Goal: Information Seeking & Learning: Learn about a topic

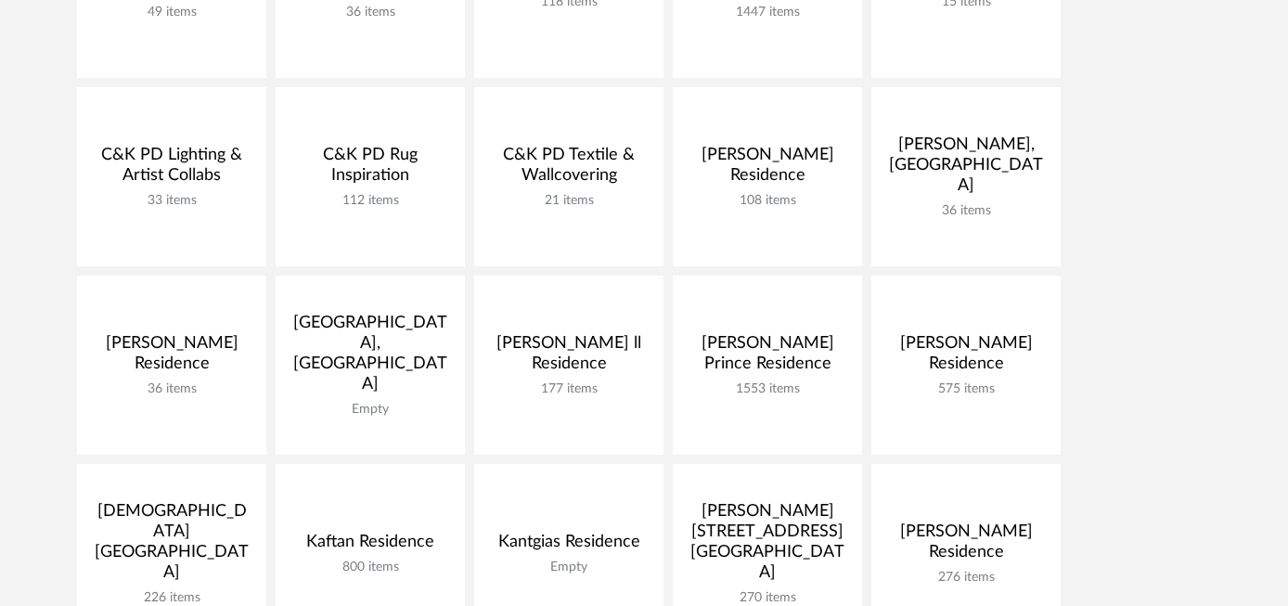
scroll to position [563, 0]
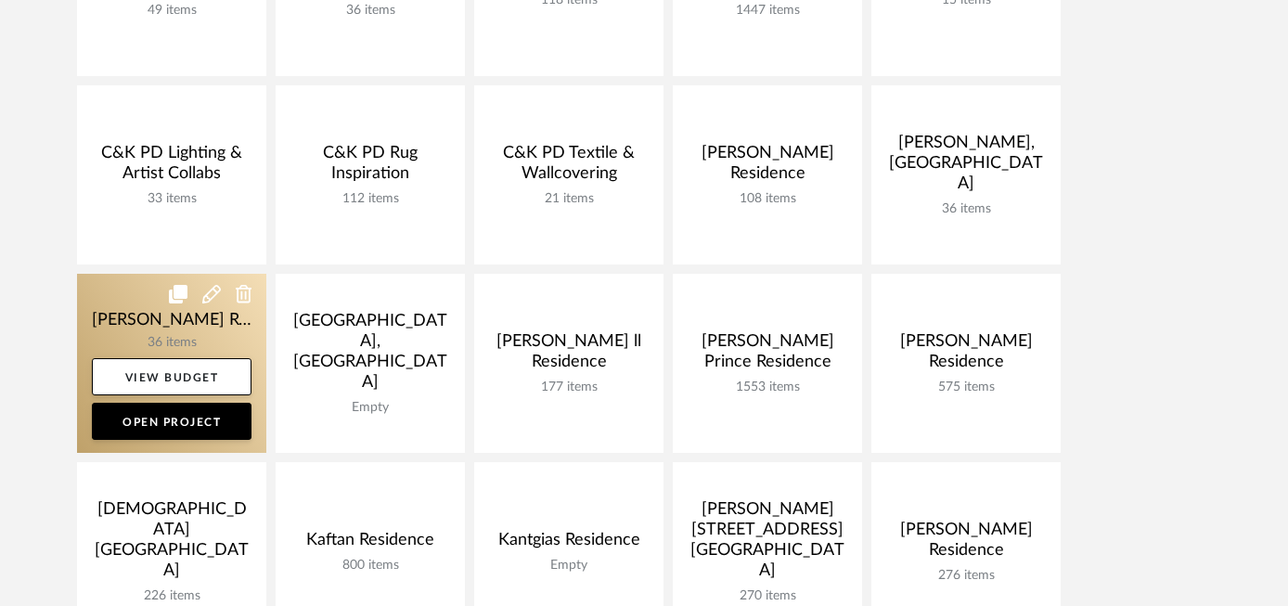
click at [130, 332] on link at bounding box center [171, 363] width 189 height 179
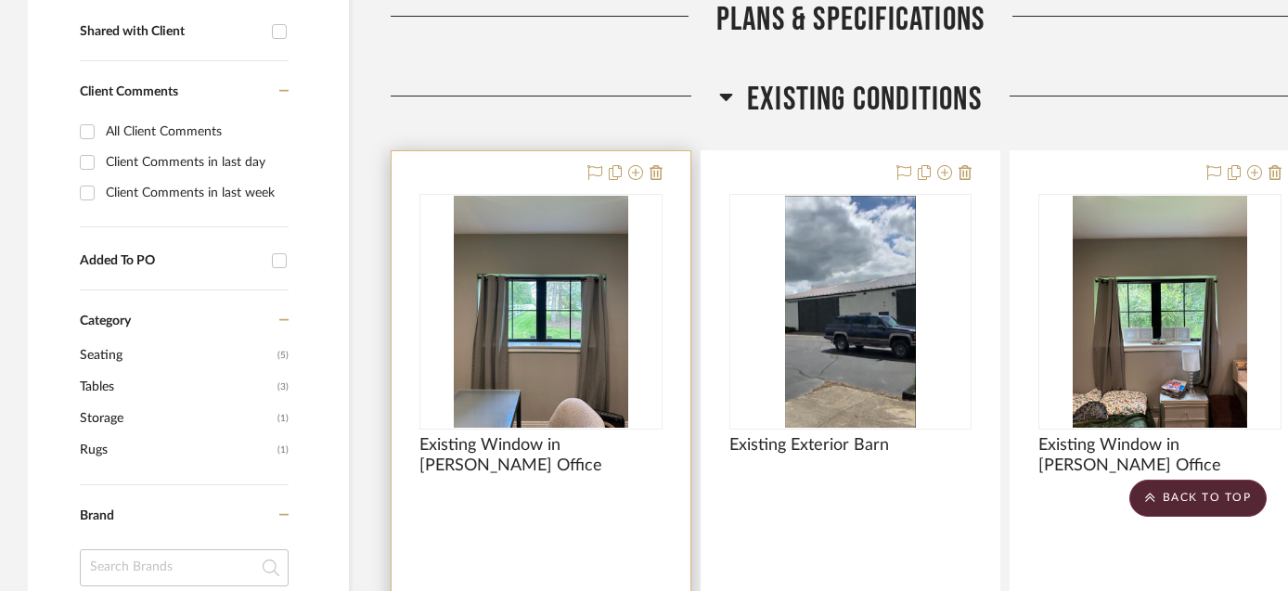
scroll to position [775, 1]
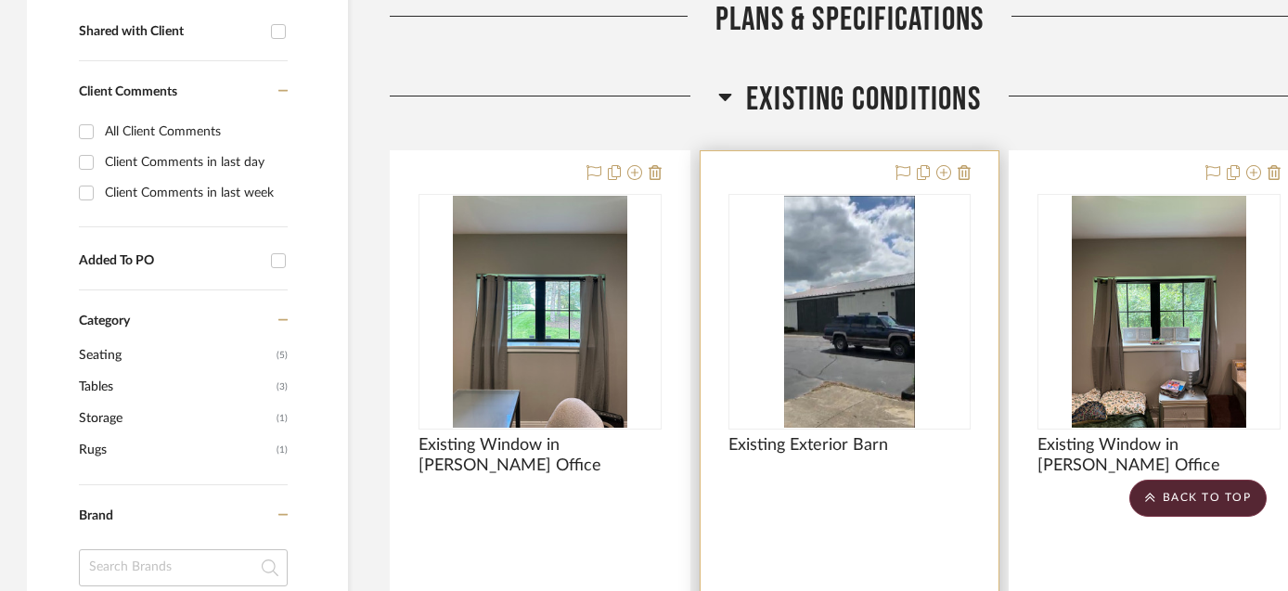
click at [0, 0] on div at bounding box center [0, 0] width 0 height 0
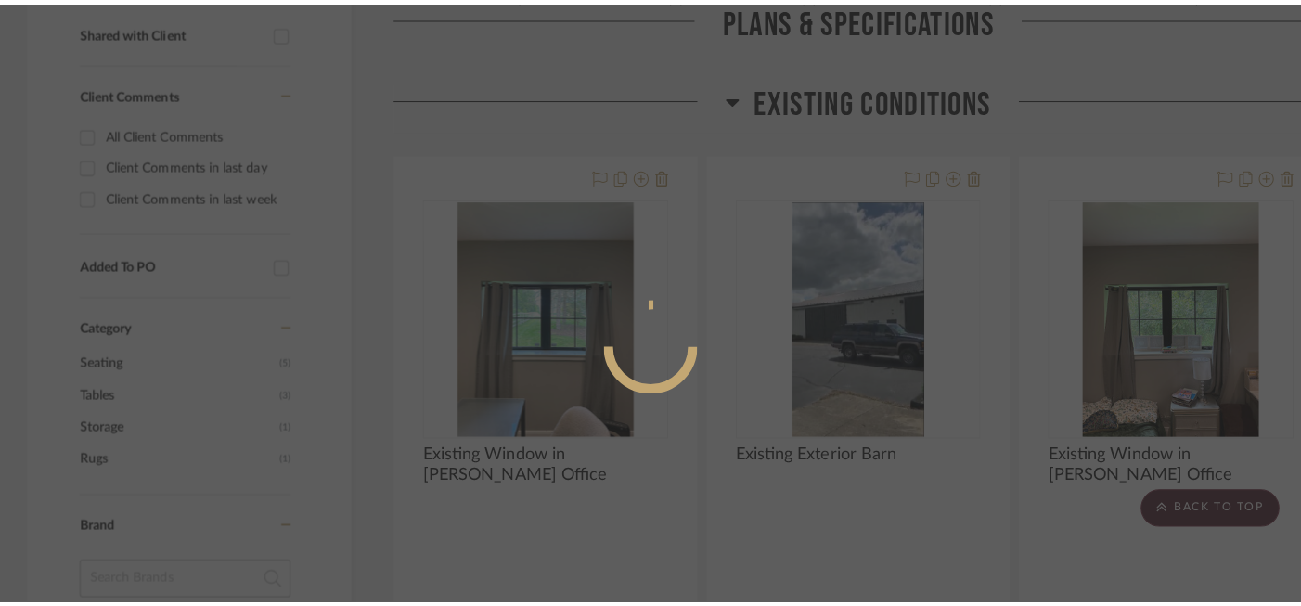
scroll to position [0, 0]
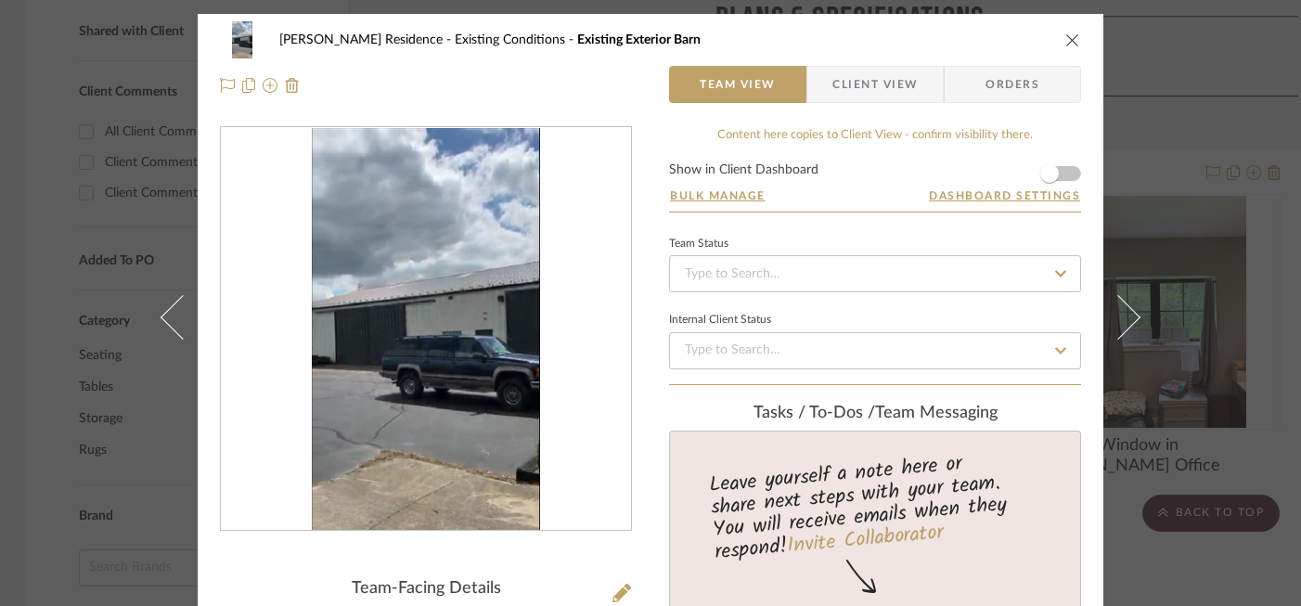
click at [539, 277] on div at bounding box center [426, 329] width 410 height 405
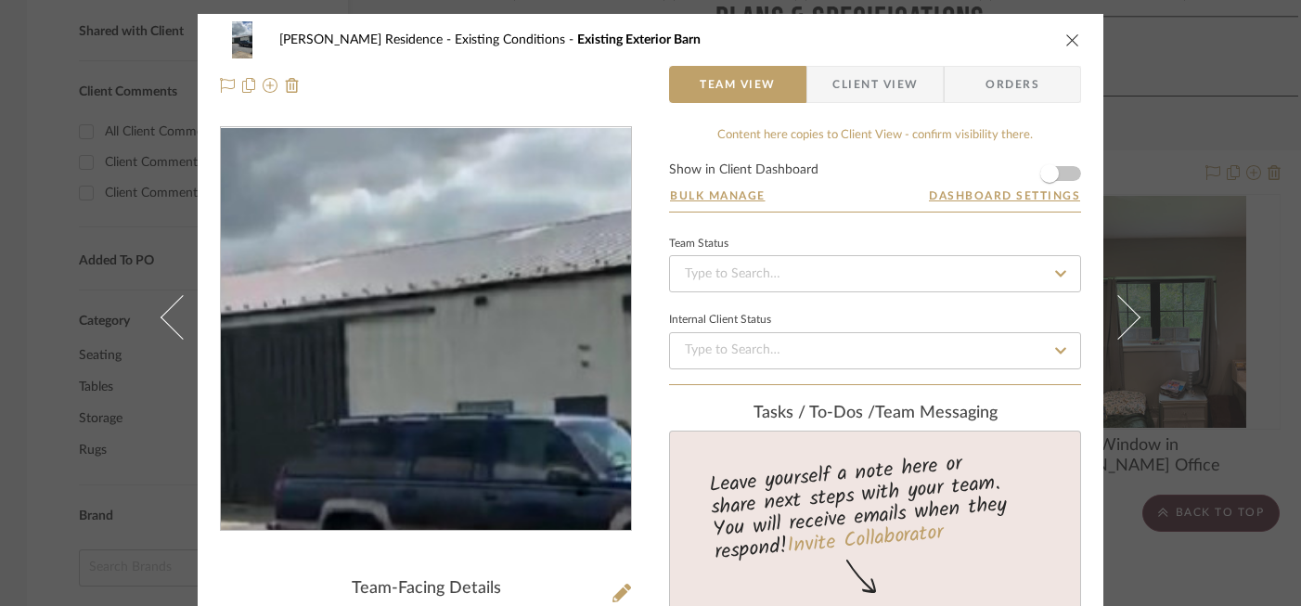
click at [426, 307] on img "0" at bounding box center [426, 329] width 228 height 403
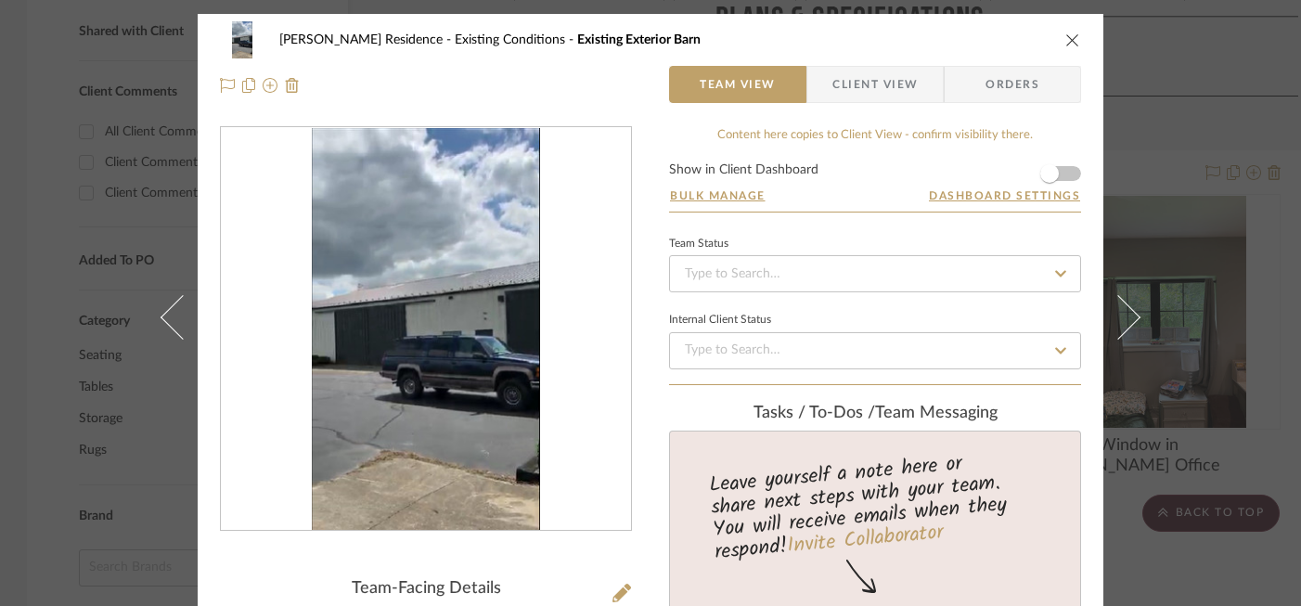
click at [108, 371] on div "[PERSON_NAME] Residence Existing Conditions Existing Exterior Barn Team View Cl…" at bounding box center [650, 303] width 1301 height 606
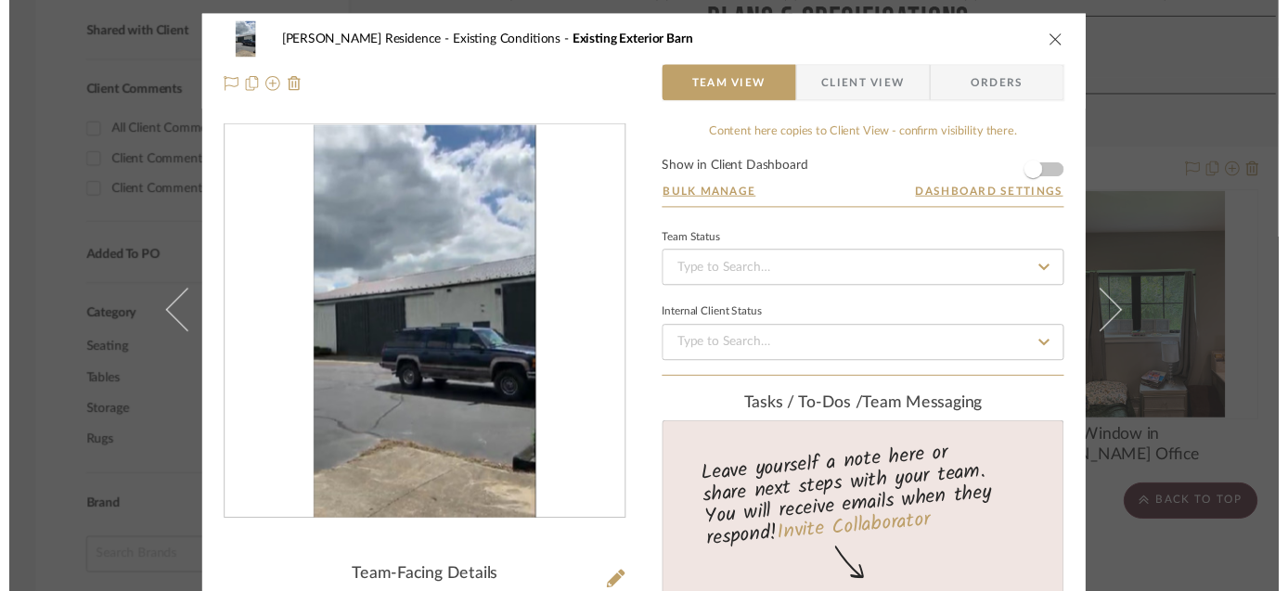
scroll to position [775, 1]
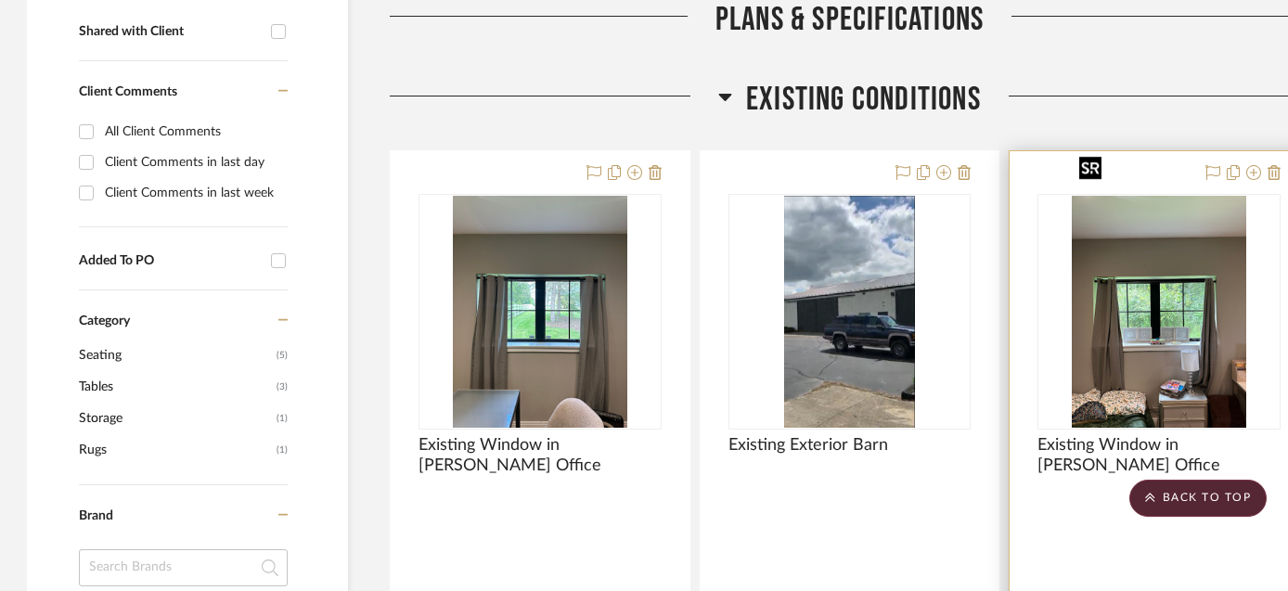
click at [0, 0] on div at bounding box center [0, 0] width 0 height 0
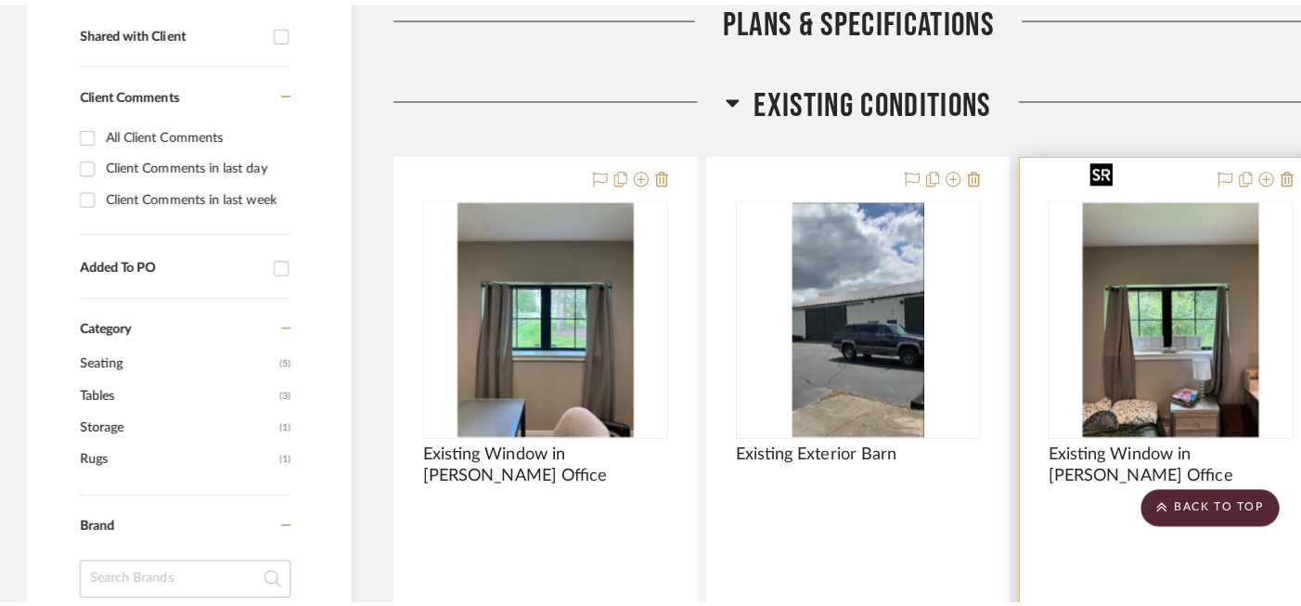
scroll to position [0, 0]
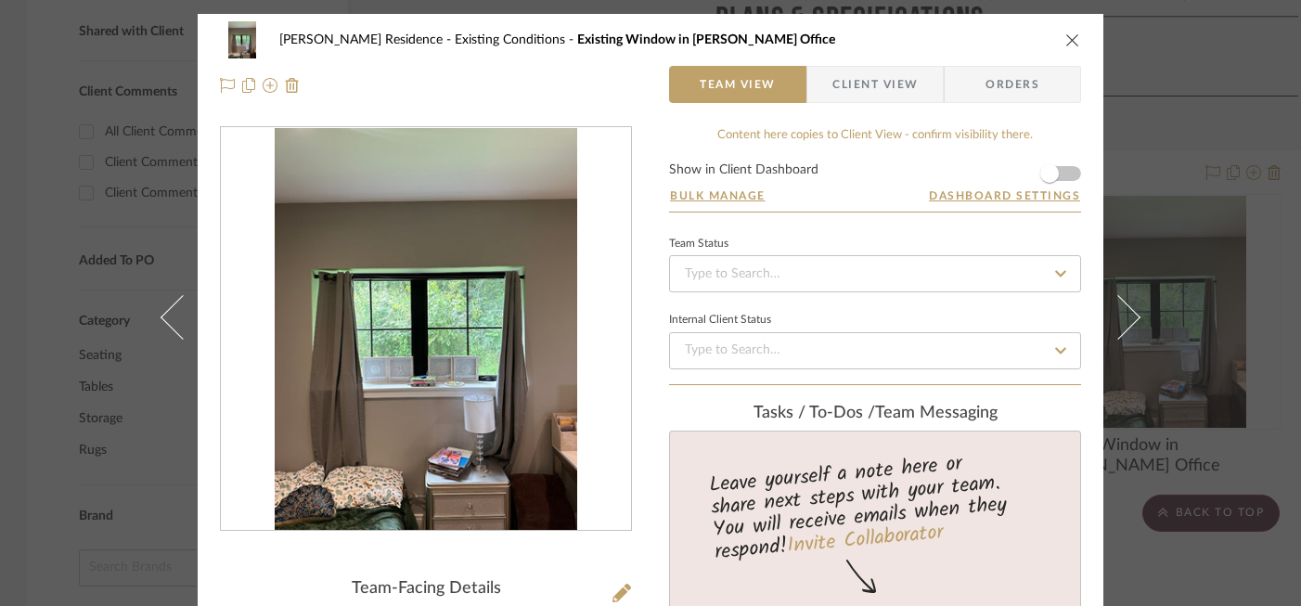
click at [473, 296] on img "0" at bounding box center [426, 329] width 303 height 403
click at [93, 386] on div "[PERSON_NAME] Residence Existing Conditions Existing Window in [PERSON_NAME] Of…" at bounding box center [650, 303] width 1301 height 606
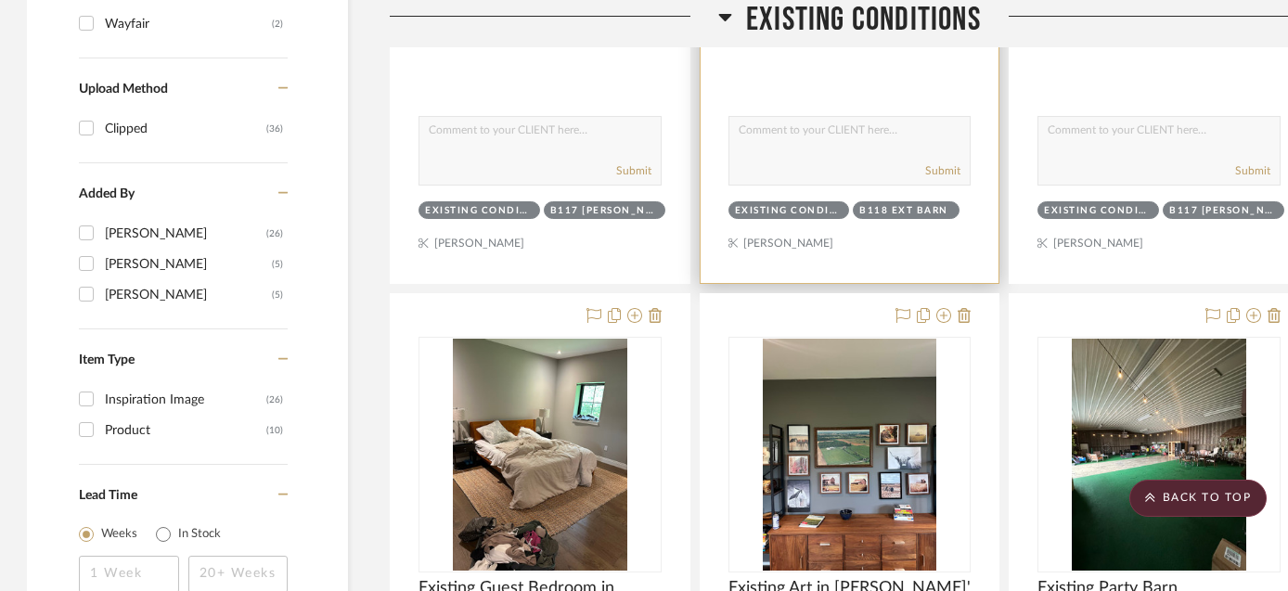
scroll to position [1467, 1]
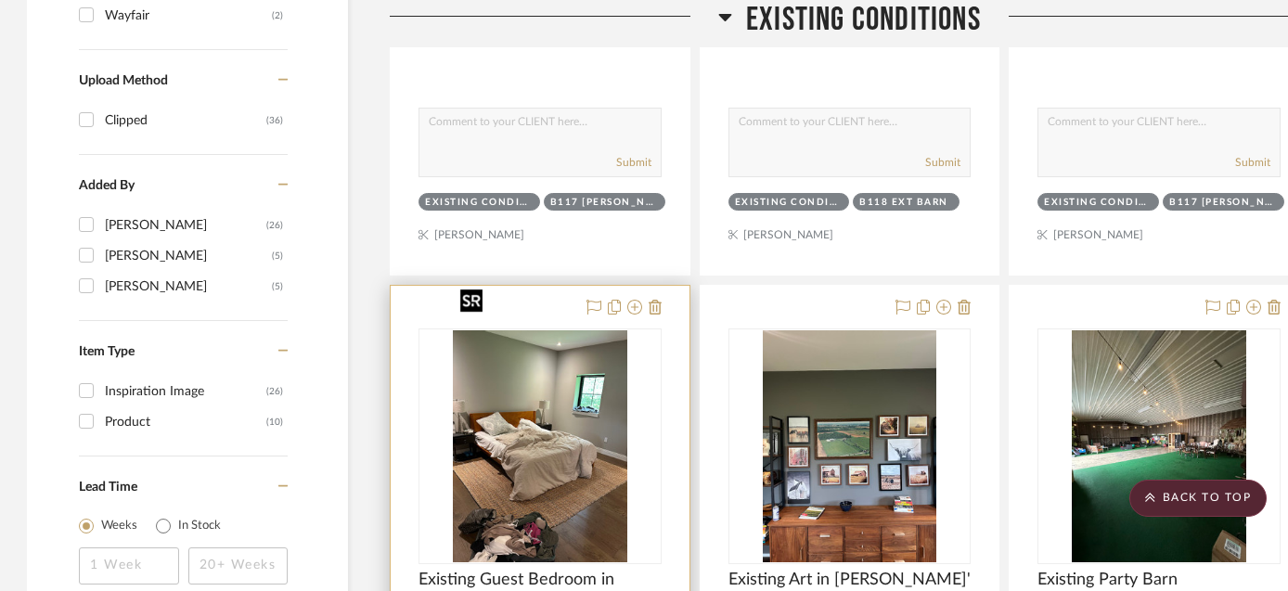
click at [0, 0] on img at bounding box center [0, 0] width 0 height 0
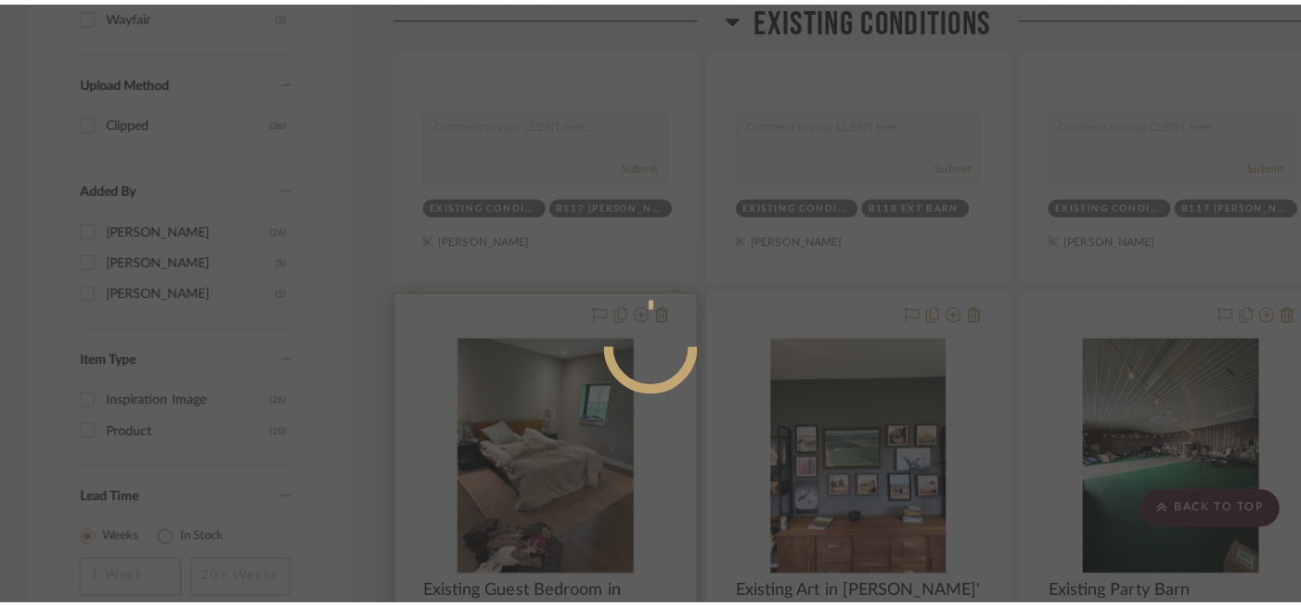
scroll to position [0, 0]
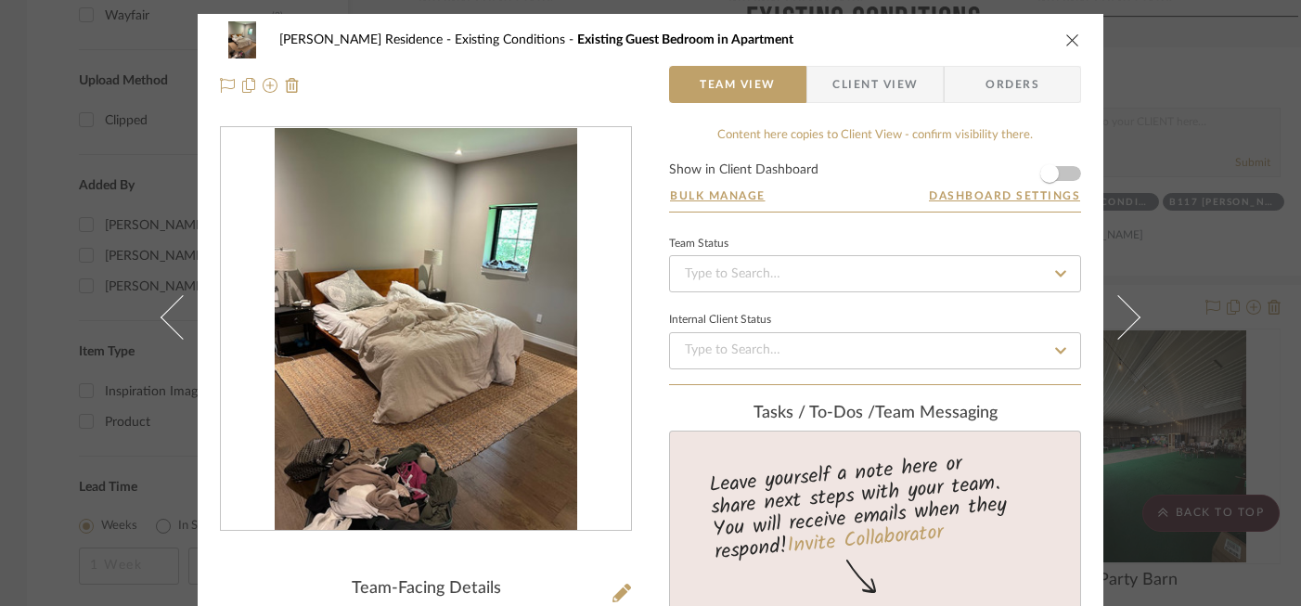
click at [427, 365] on img "0" at bounding box center [426, 329] width 303 height 403
click at [948, 265] on div "[PERSON_NAME] Residence Existing Conditions Existing Guest Bedroom in Apartment…" at bounding box center [650, 303] width 1301 height 606
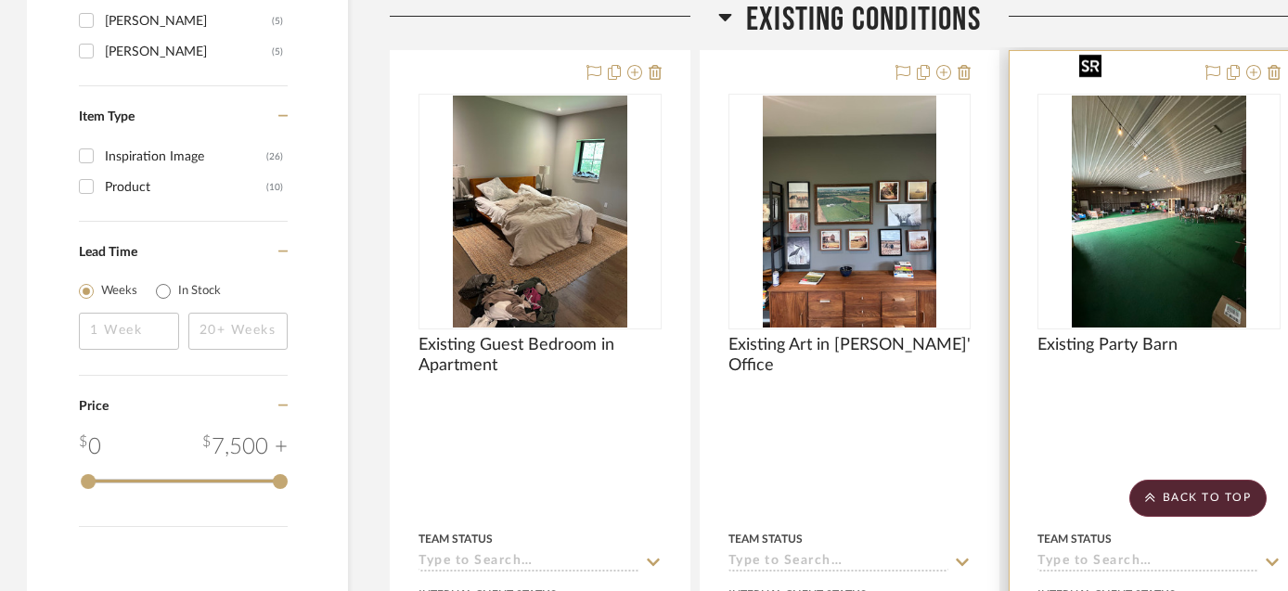
click at [948, 226] on img "0" at bounding box center [1159, 212] width 174 height 232
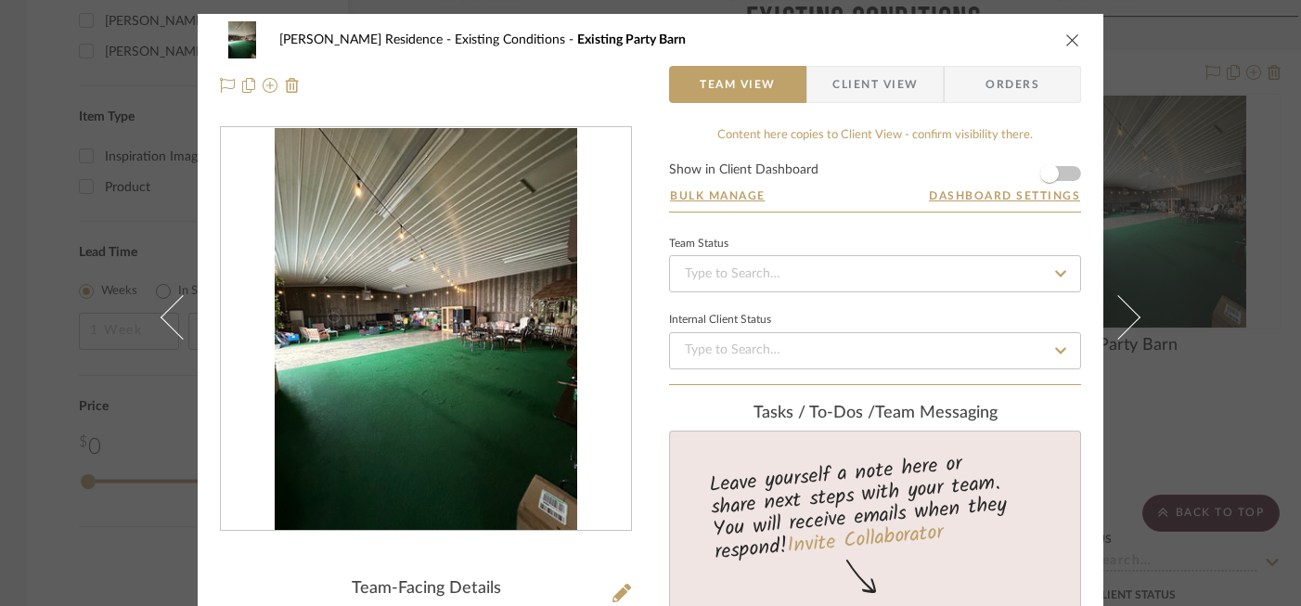
click at [432, 312] on img "0" at bounding box center [426, 329] width 303 height 403
click at [68, 327] on div "[PERSON_NAME] Residence Existing Conditions Existing Party Barn Team View Clien…" at bounding box center [650, 303] width 1301 height 606
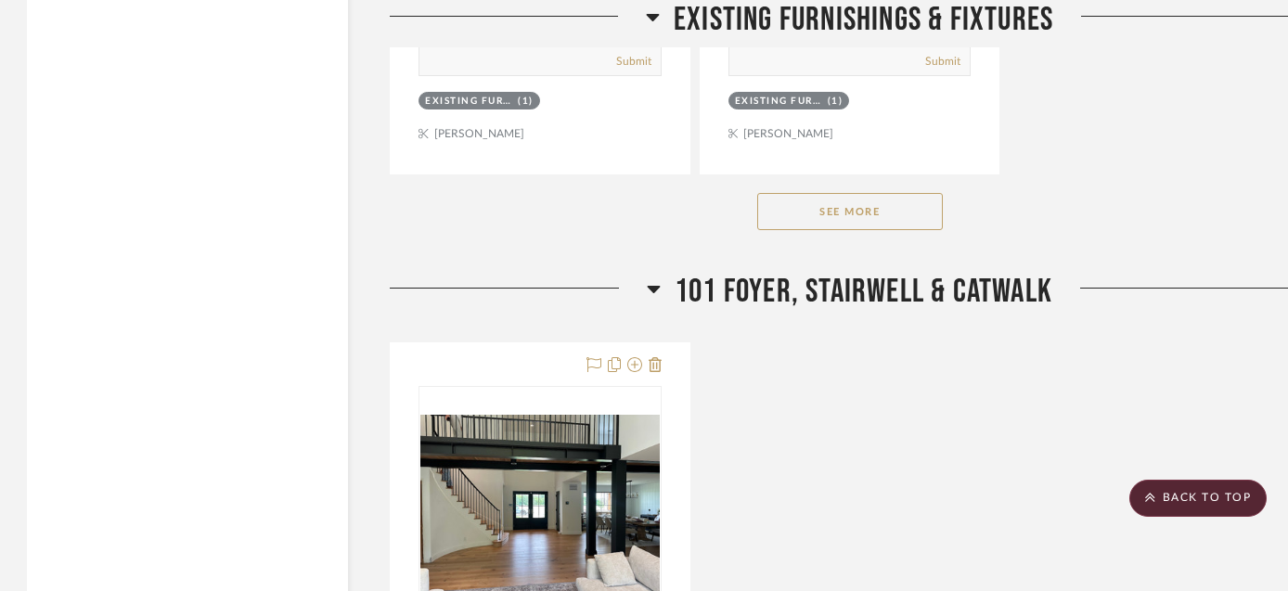
scroll to position [5852, 1]
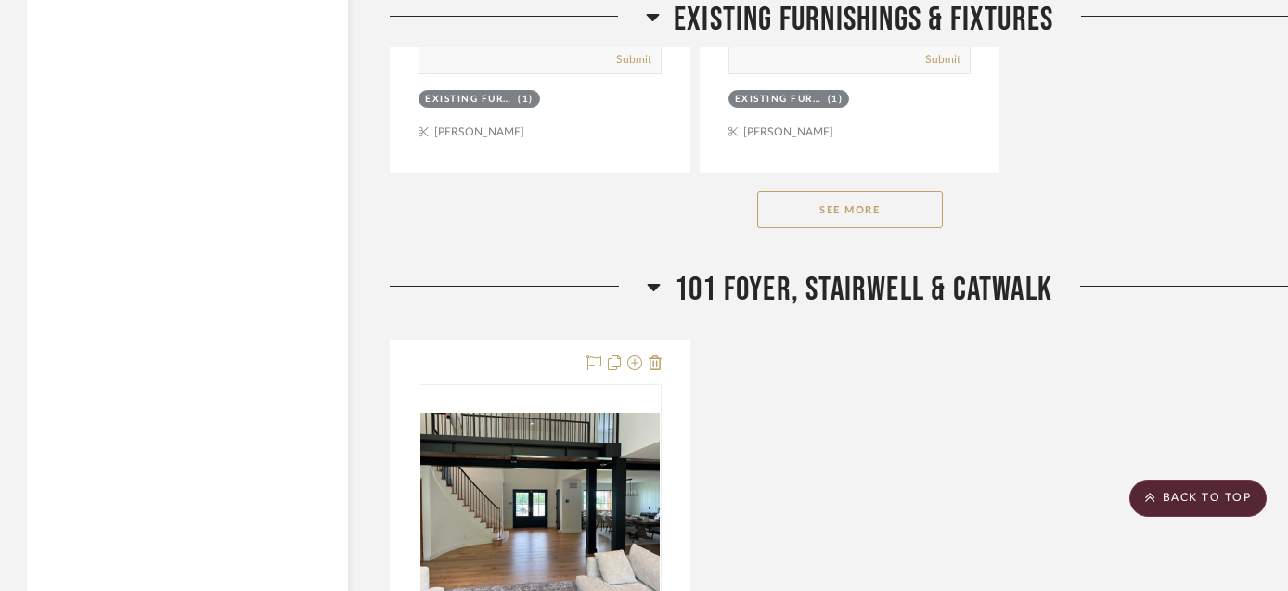
click at [847, 191] on button "See More" at bounding box center [850, 209] width 186 height 37
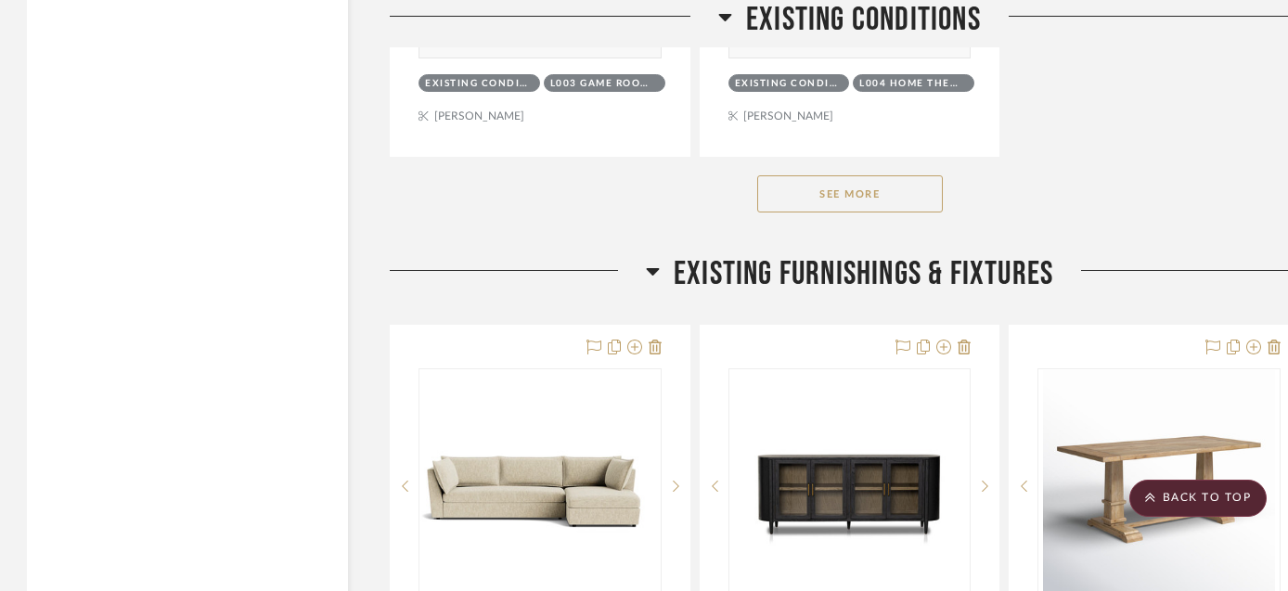
scroll to position [3187, 1]
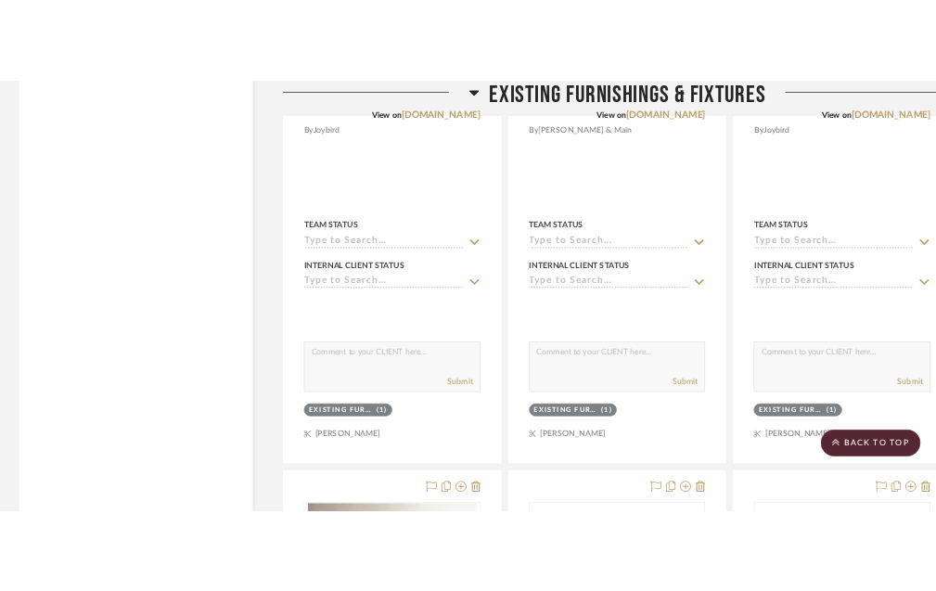
scroll to position [4718, 1]
